Goal: Task Accomplishment & Management: Complete application form

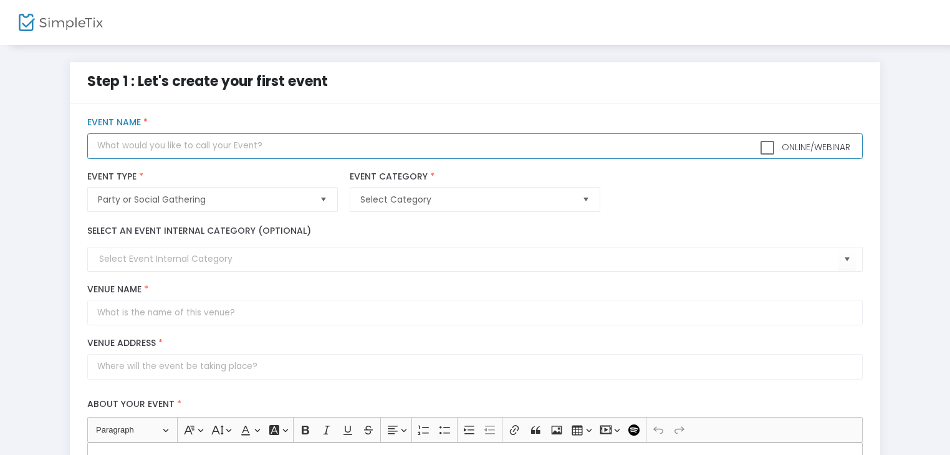
click at [322, 146] on input "text" at bounding box center [474, 146] width 775 height 26
